Goal: Information Seeking & Learning: Learn about a topic

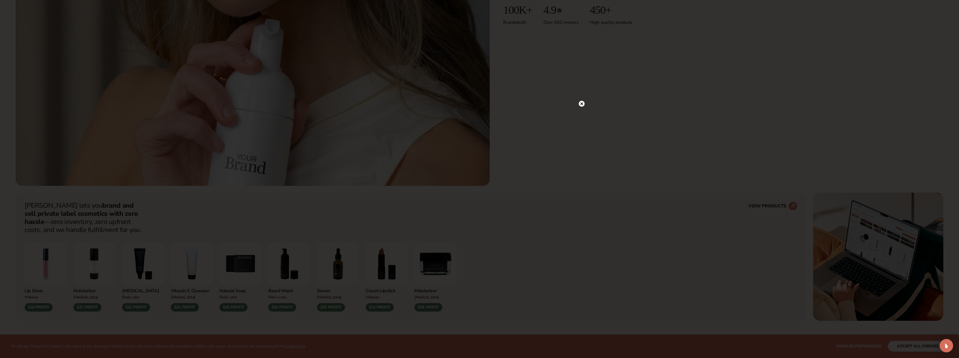
scroll to position [392, 0]
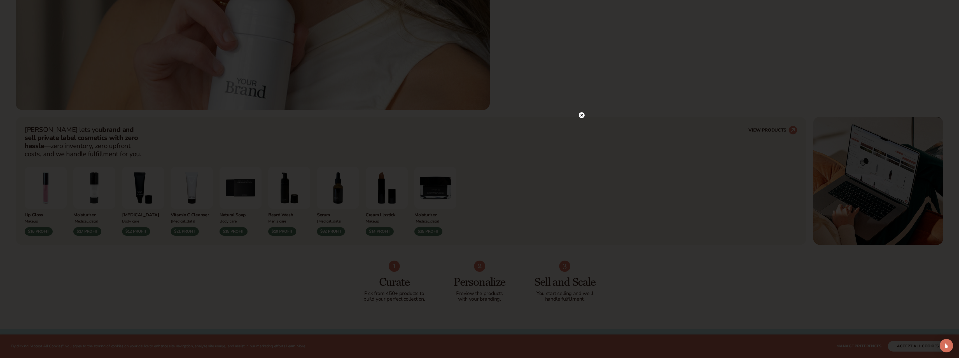
click at [581, 115] on circle at bounding box center [582, 115] width 6 height 6
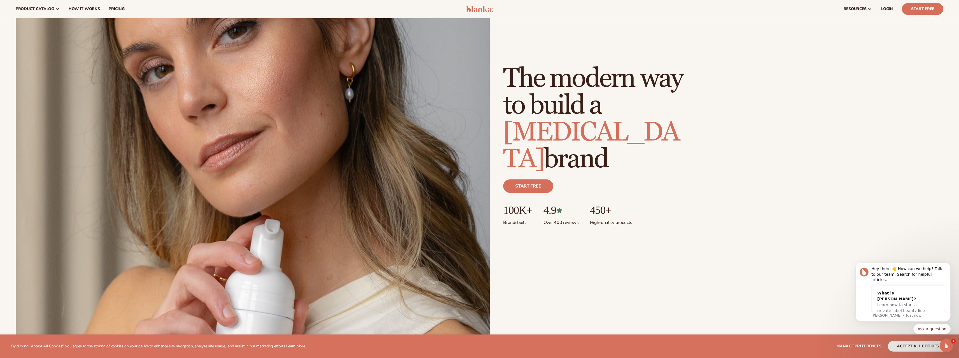
scroll to position [0, 0]
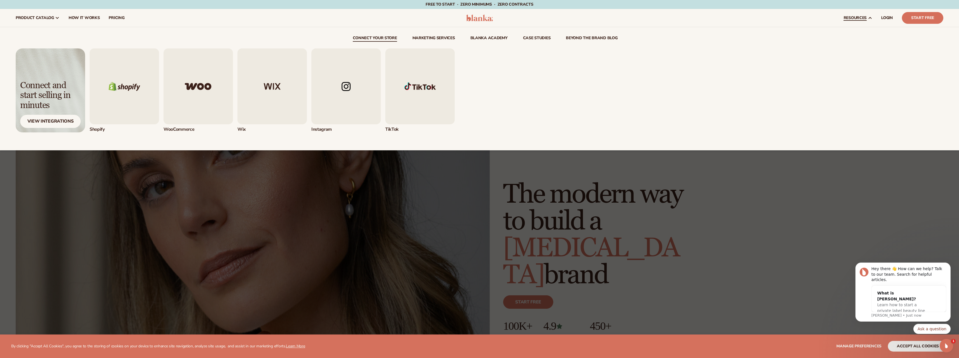
click at [194, 115] on img "2 / 5" at bounding box center [198, 86] width 69 height 76
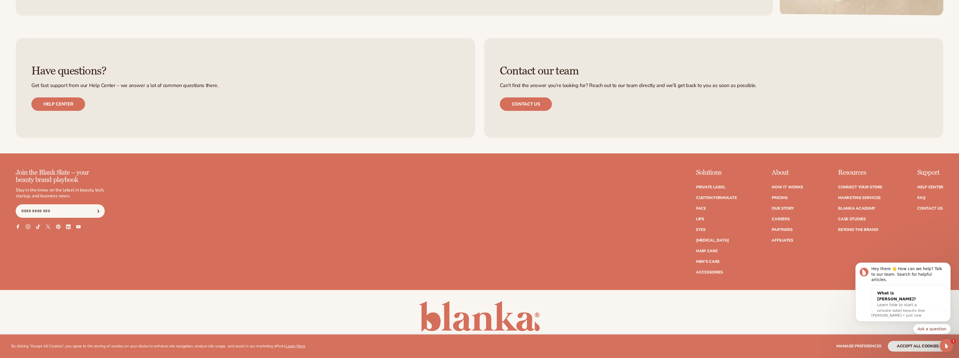
scroll to position [753, 0]
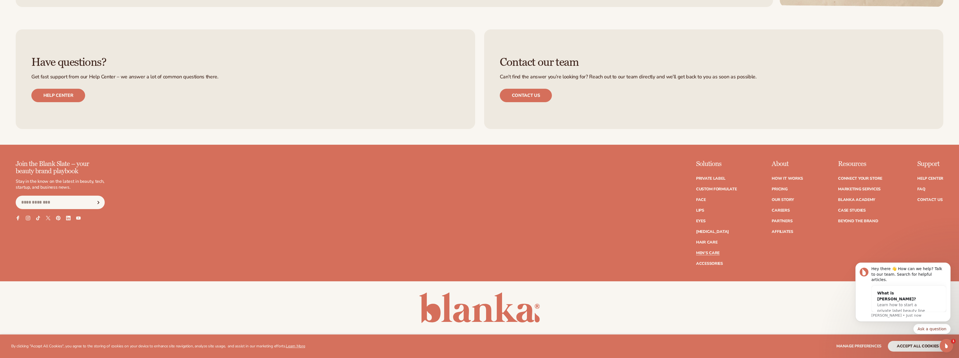
click at [714, 251] on link "Men's Care" at bounding box center [708, 253] width 24 height 4
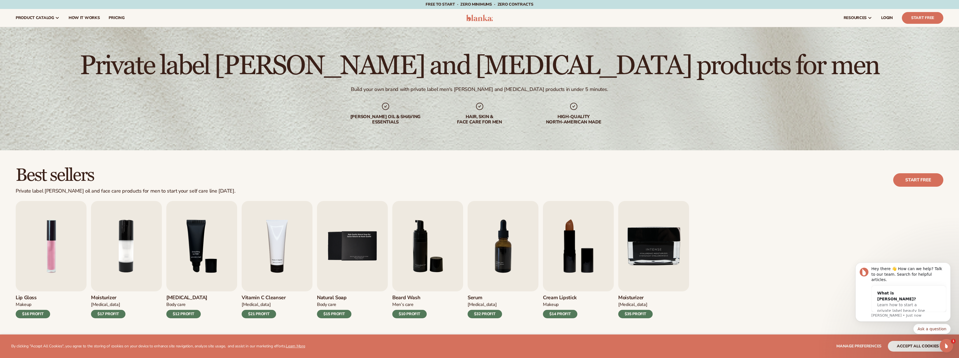
click at [755, 234] on div "Lip Gloss Makeup $16 PROFIT Moisturizer Skin Care $17 PROFIT Lip Balm" at bounding box center [480, 259] width 928 height 117
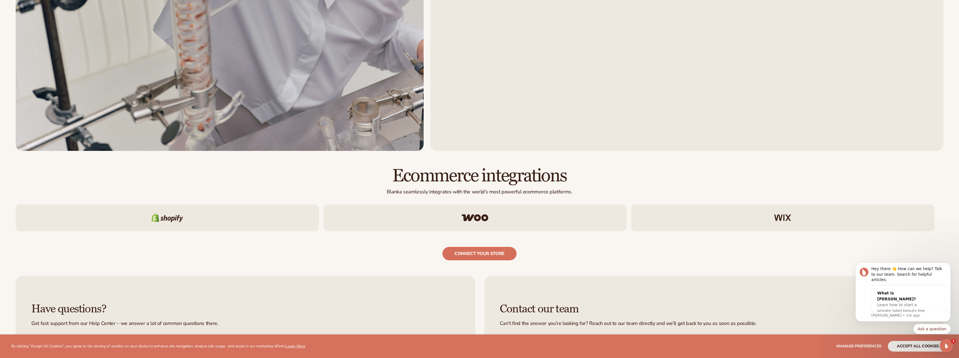
scroll to position [1497, 0]
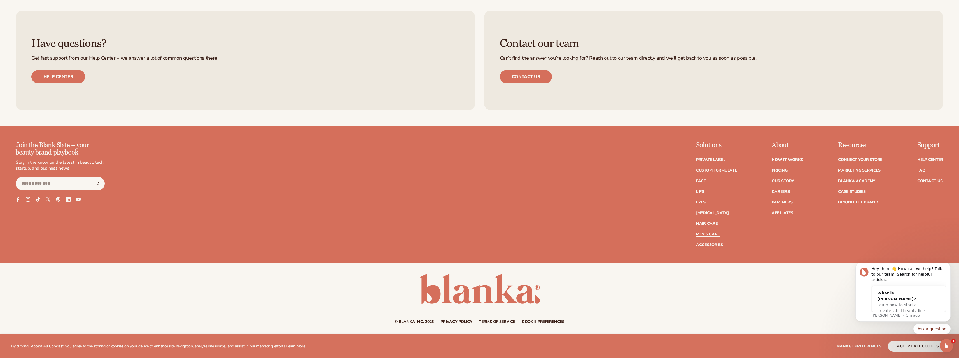
click at [708, 224] on link "Hair Care" at bounding box center [706, 224] width 21 height 4
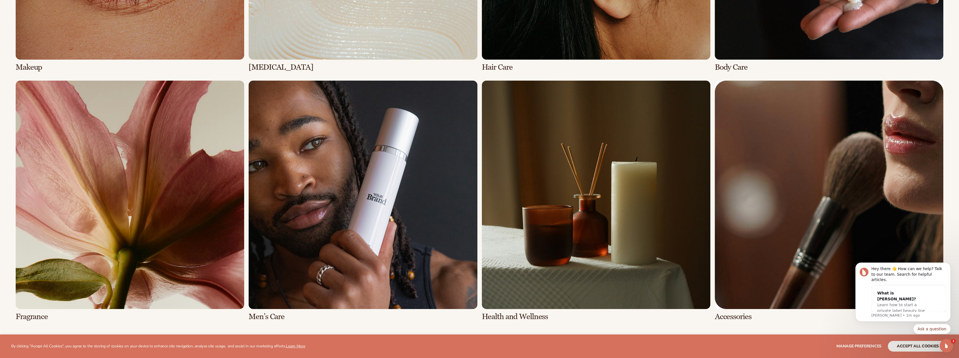
click at [650, 208] on link "7 / 8" at bounding box center [596, 201] width 229 height 241
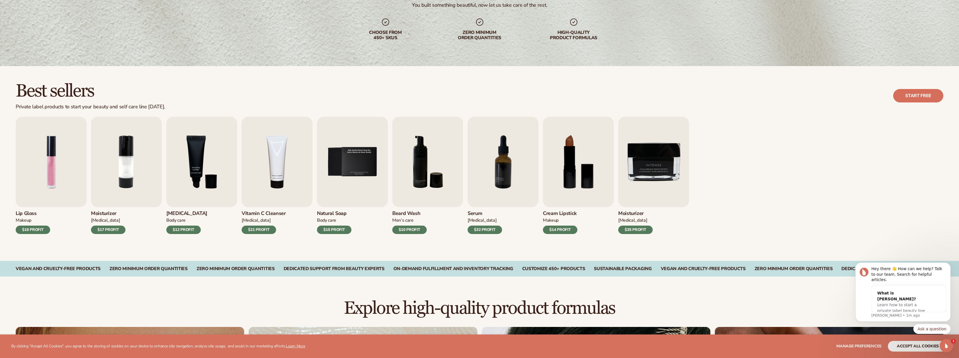
click at [803, 174] on div "Lip Gloss Makeup $16 PROFIT Moisturizer Skin Care $17 PROFIT Lip Balm" at bounding box center [480, 175] width 928 height 117
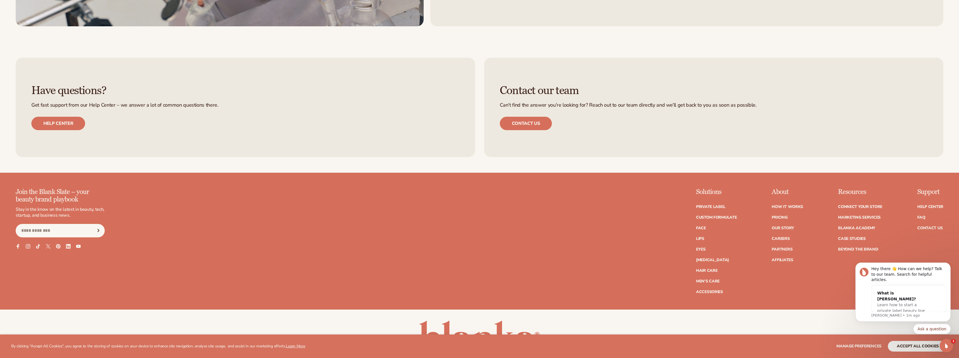
scroll to position [1395, 0]
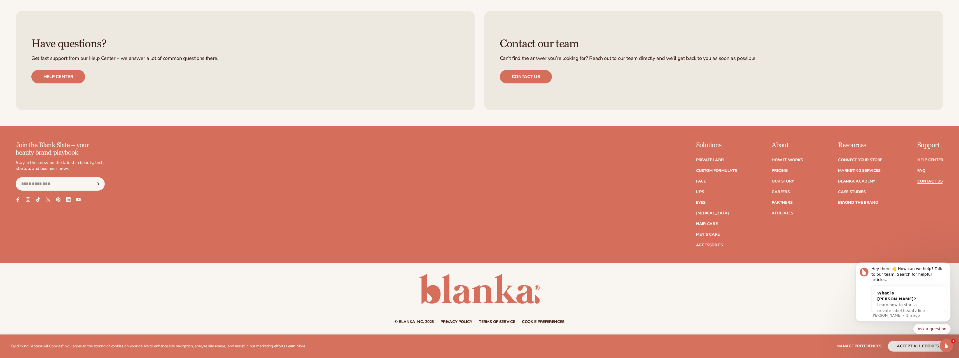
click at [924, 182] on link "Contact Us" at bounding box center [930, 182] width 25 height 4
click at [777, 170] on link "Pricing" at bounding box center [780, 171] width 16 height 4
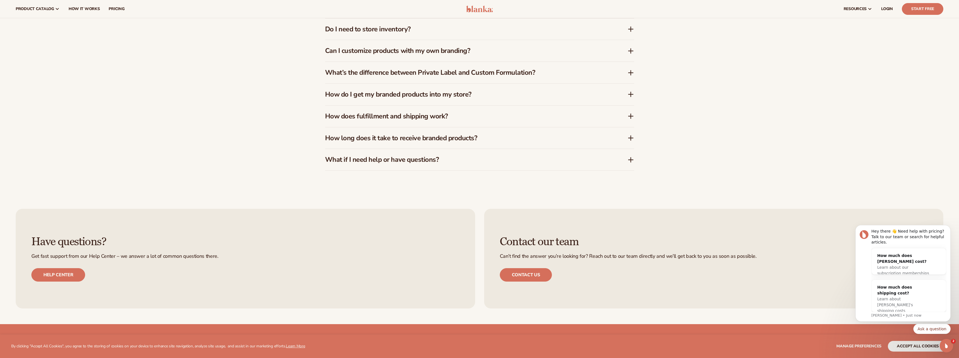
scroll to position [1289, 0]
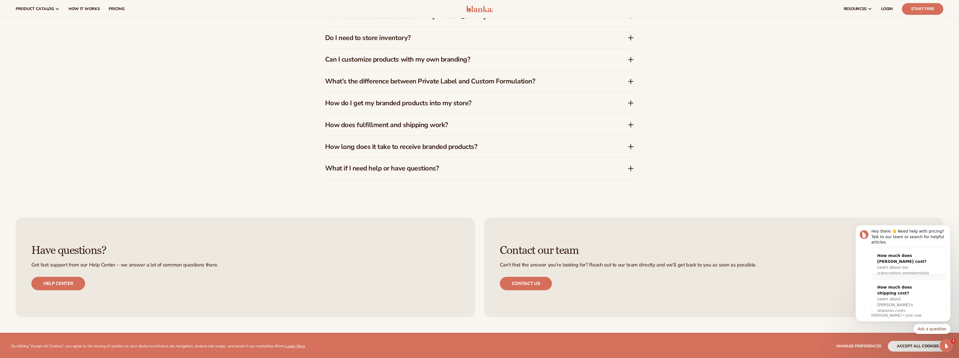
click at [441, 124] on h3 "How does fulfillment and shipping work?" at bounding box center [468, 125] width 286 height 8
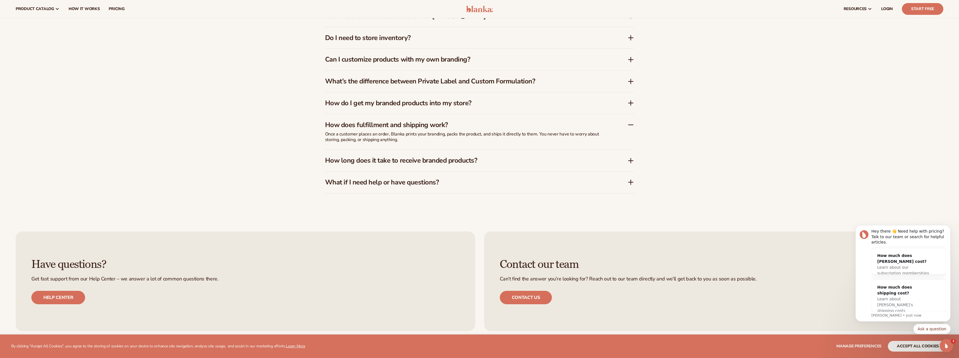
click at [500, 160] on h3 "How long does it take to receive branded products?" at bounding box center [468, 161] width 286 height 8
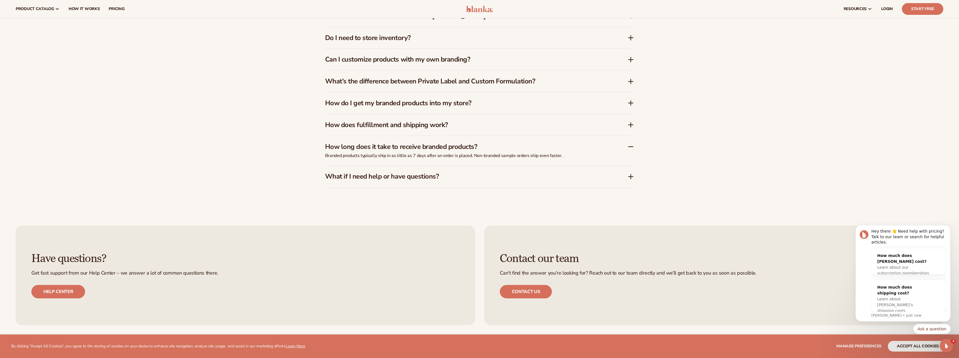
click at [474, 82] on h3 "What’s the difference between Private Label and Custom Formulation?" at bounding box center [468, 81] width 286 height 8
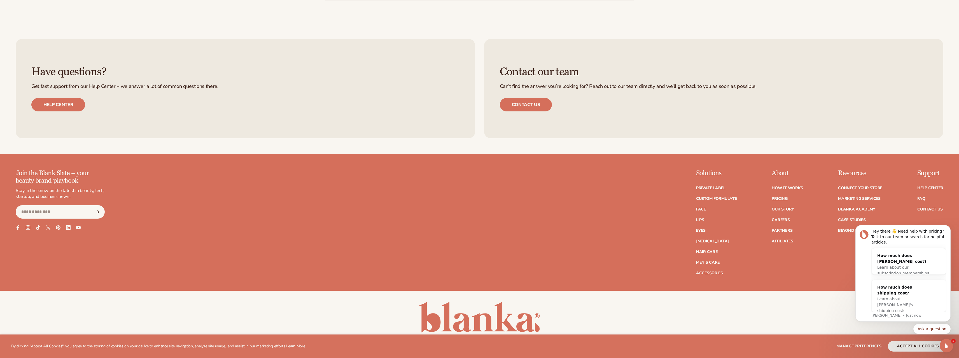
scroll to position [1516, 0]
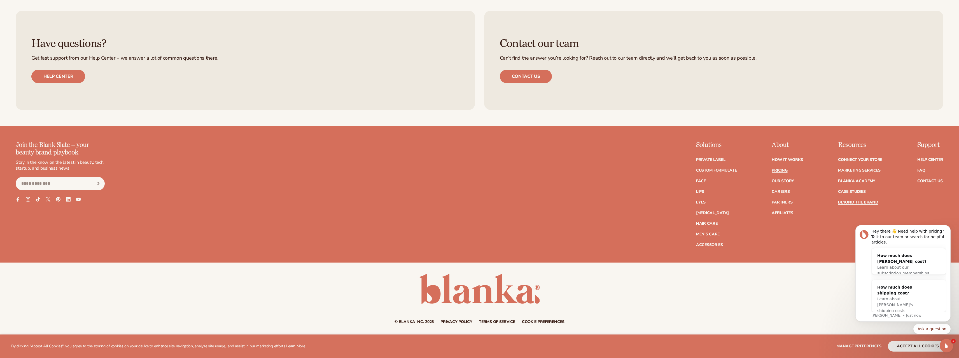
click at [850, 203] on link "Beyond the brand" at bounding box center [858, 203] width 40 height 4
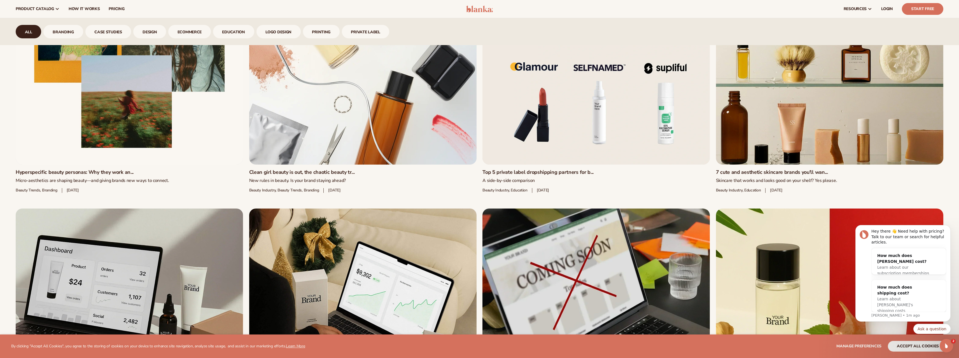
scroll to position [561, 0]
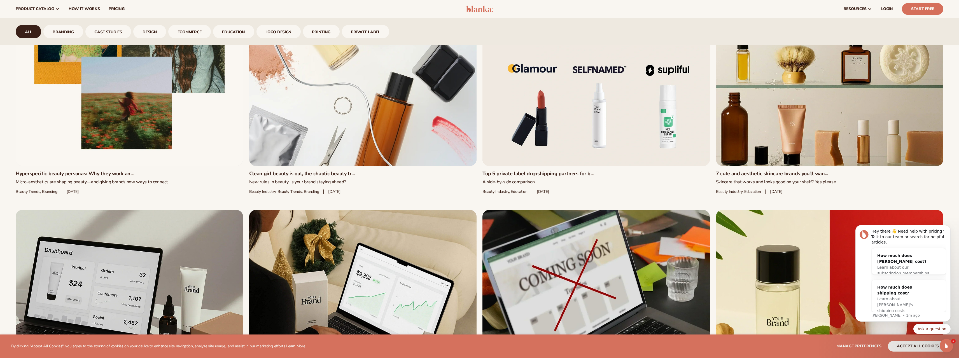
click at [540, 171] on link "Top 5 private label dropshipping partners for b..." at bounding box center [596, 174] width 227 height 6
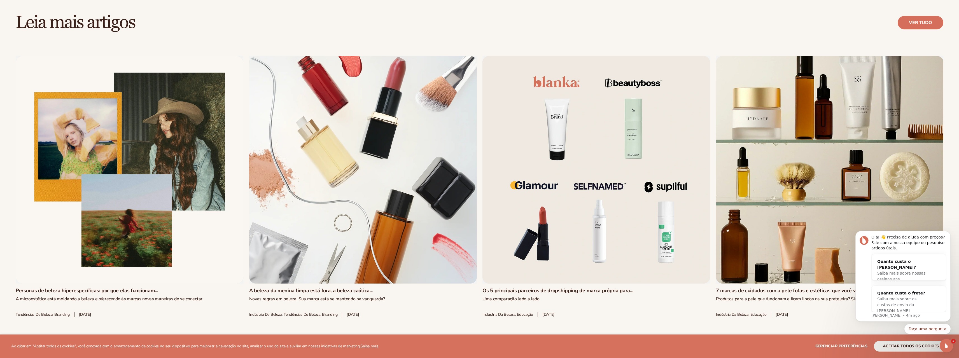
scroll to position [2521, 0]
